Goal: Transaction & Acquisition: Purchase product/service

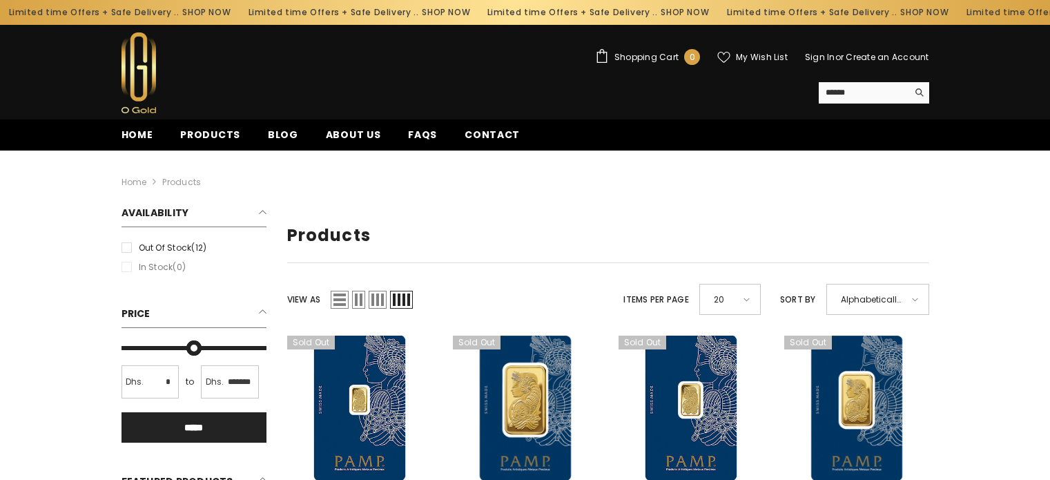
scroll to position [2, 0]
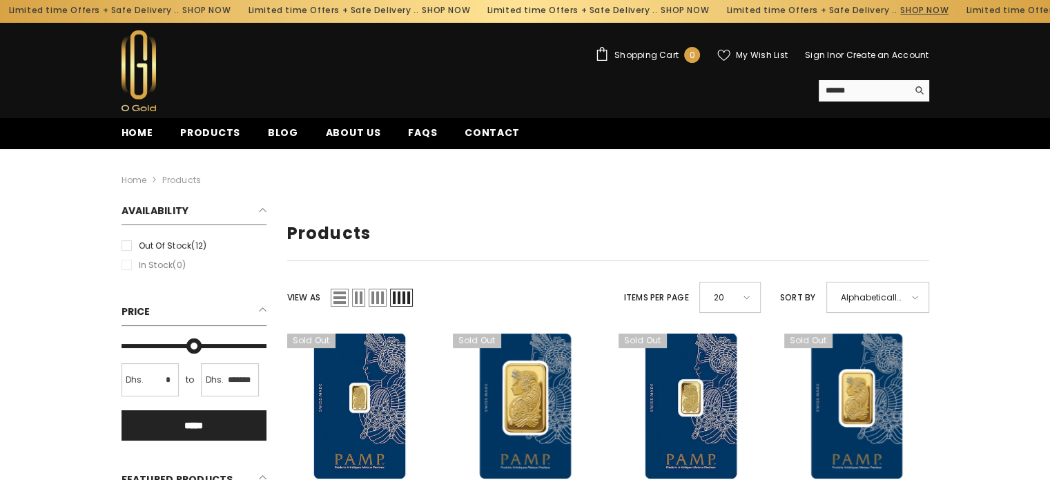
click at [884, 13] on link "SHOP NOW" at bounding box center [908, 10] width 48 height 15
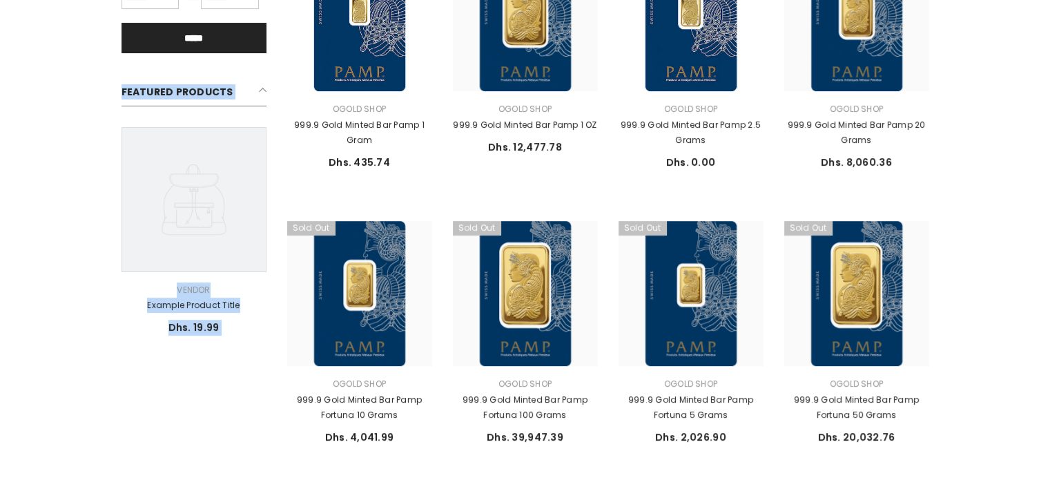
scroll to position [391, 0]
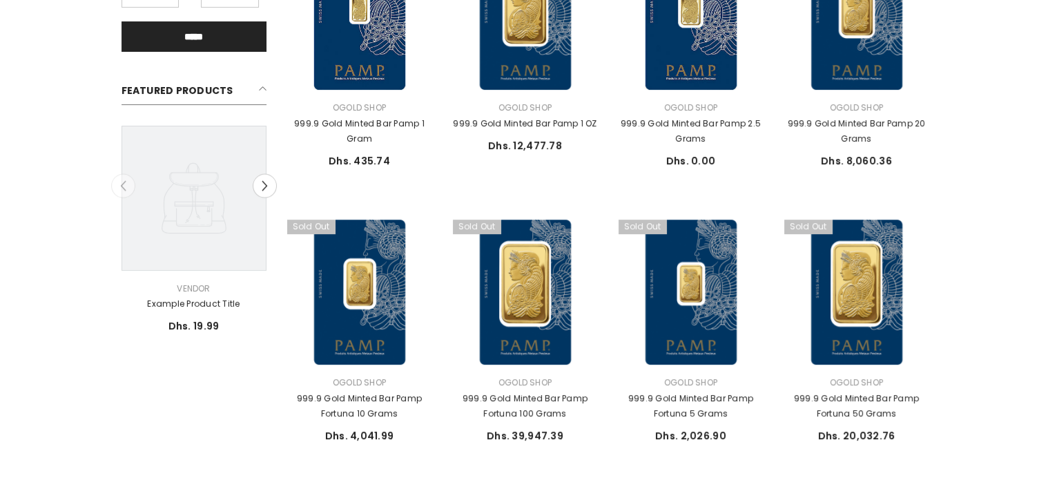
click at [443, 324] on li "Sold out Add to wishlist Quick View Notify me Compare Vendor: Ogold Shop 999.9 …" at bounding box center [525, 335] width 166 height 233
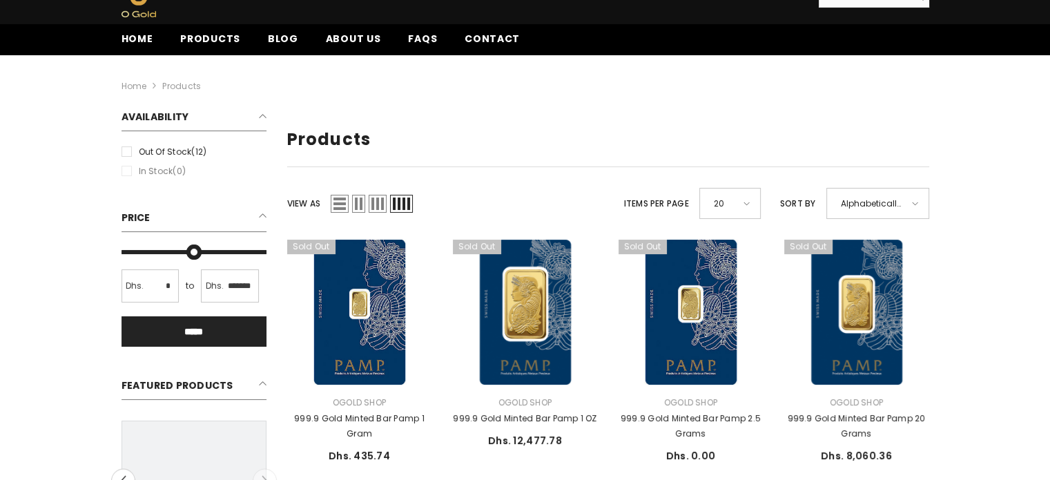
scroll to position [0, 0]
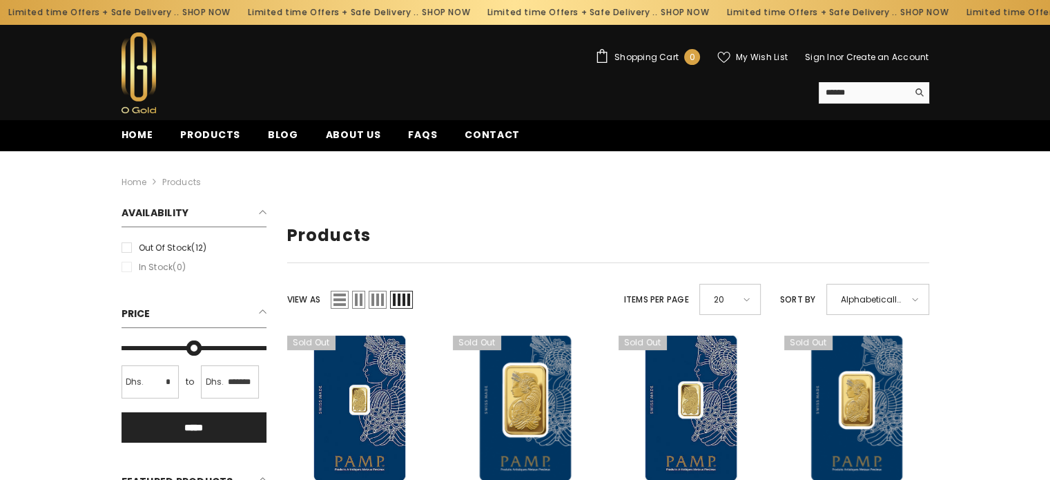
click at [335, 115] on header "Shopping Cart 0 0 items My Wish List Sign In or Create an Account USD AED Searc…" at bounding box center [525, 72] width 1050 height 95
click at [336, 138] on span "About us" at bounding box center [353, 135] width 55 height 14
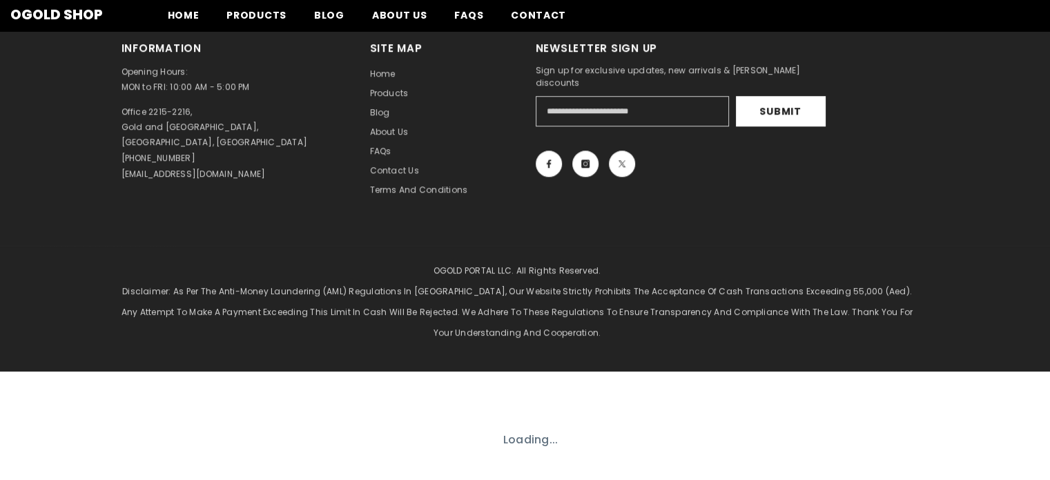
scroll to position [812, 0]
